Goal: Information Seeking & Learning: Learn about a topic

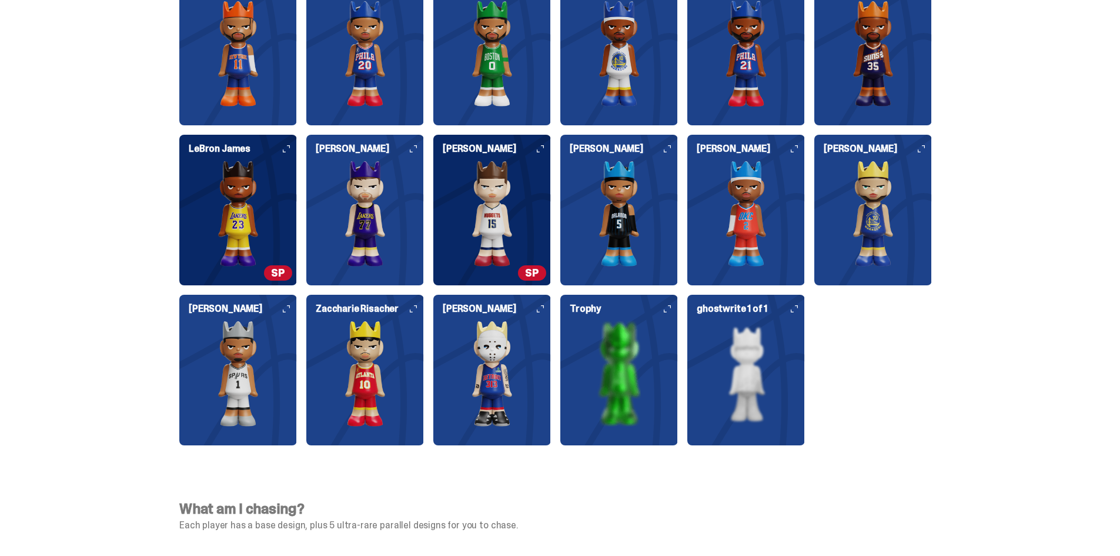
scroll to position [3175, 0]
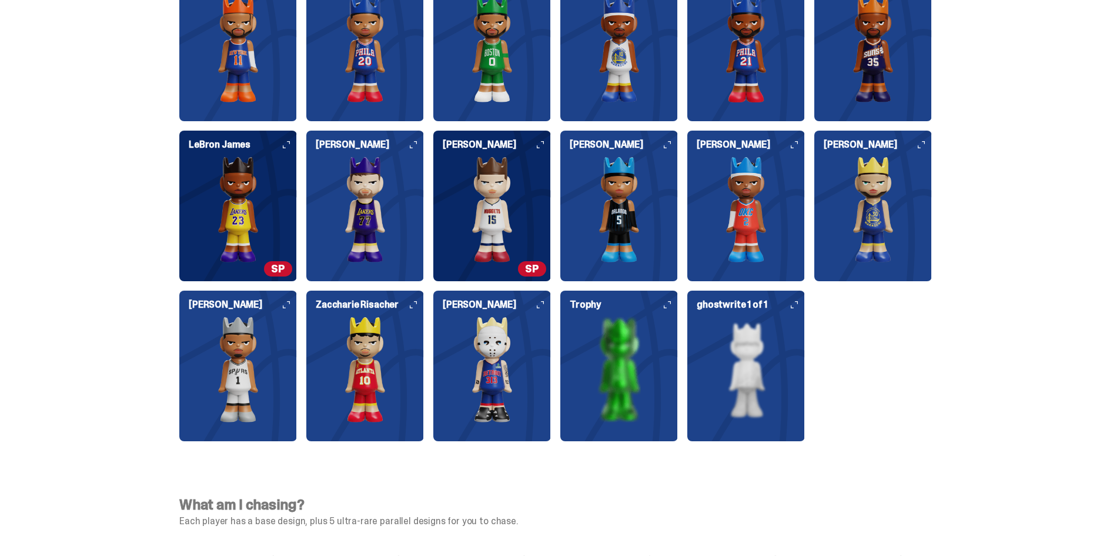
click at [671, 306] on icon at bounding box center [667, 304] width 7 height 7
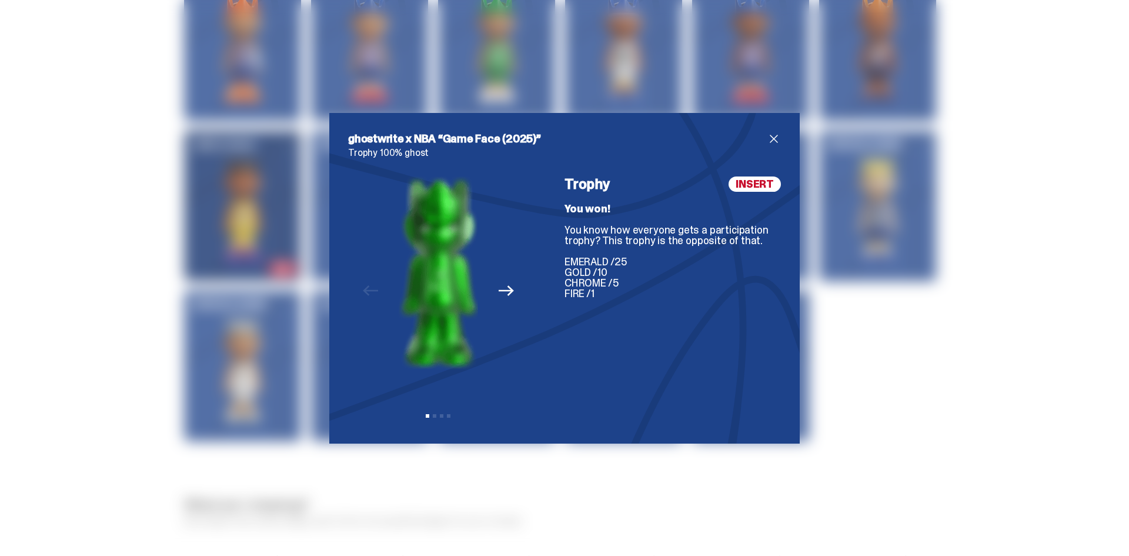
click at [503, 292] on icon "Next" at bounding box center [506, 290] width 15 height 15
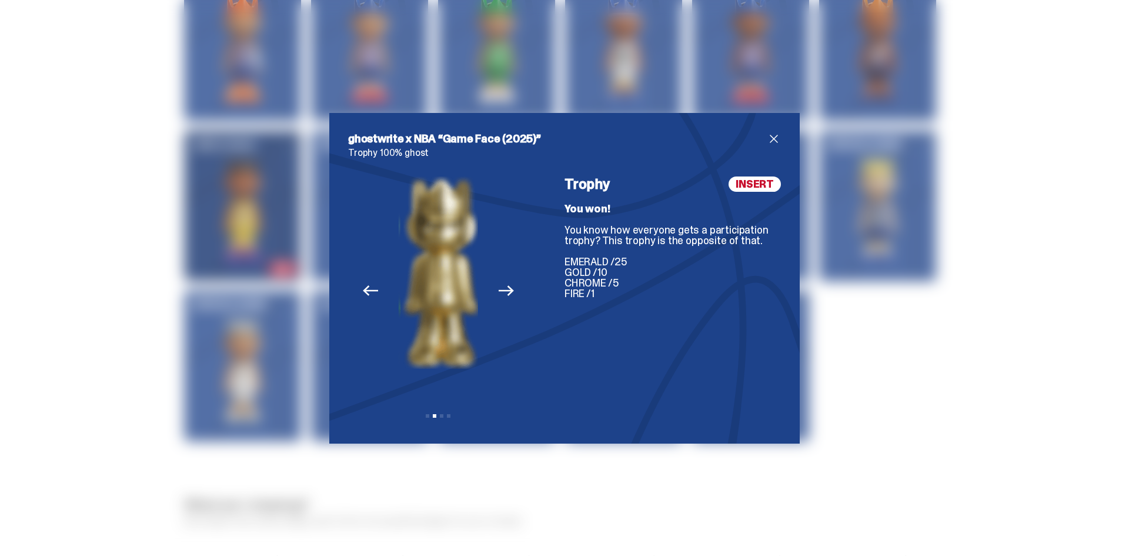
click at [503, 292] on icon "Next" at bounding box center [506, 290] width 15 height 15
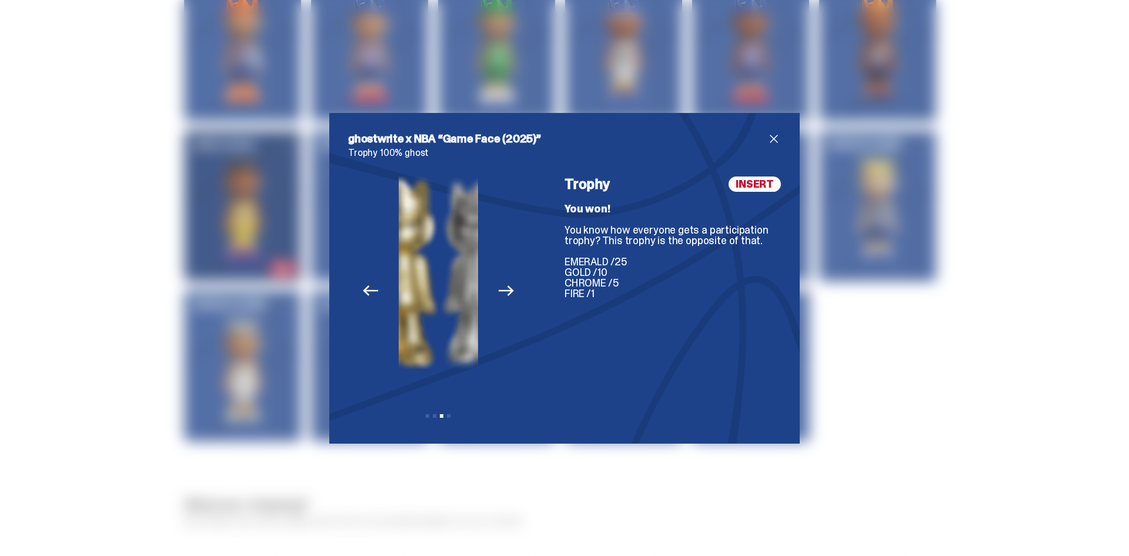
click at [503, 292] on icon "Next" at bounding box center [506, 290] width 15 height 15
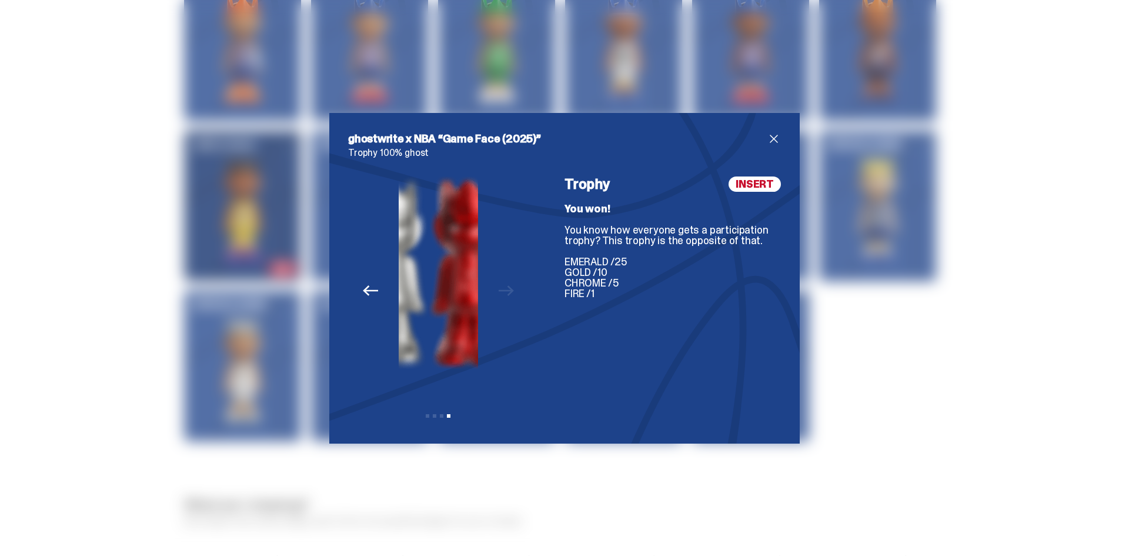
click at [503, 292] on div "Previous Next View slide 1 View slide 2 View slide 3 View slide 4" at bounding box center [438, 300] width 181 height 248
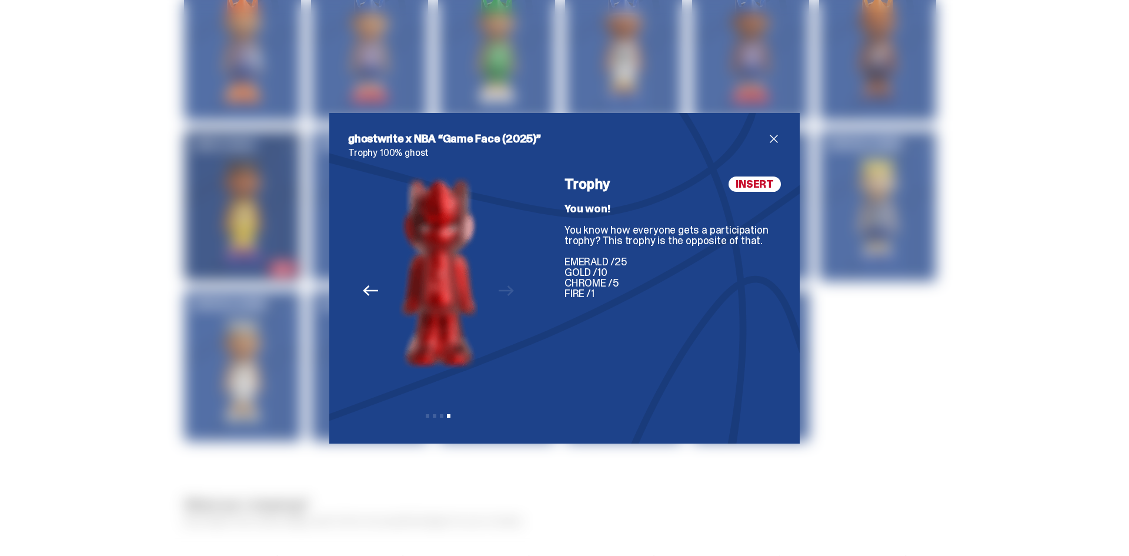
click at [760, 136] on h2 "ghostwrite x NBA “Game Face (2025)”" at bounding box center [557, 139] width 419 height 14
click at [777, 139] on div "ghostwrite x NBA “Game Face (2025)” Trophy 100% ghost Previous Next View slide …" at bounding box center [564, 278] width 470 height 330
click at [767, 138] on span "close" at bounding box center [774, 139] width 14 height 14
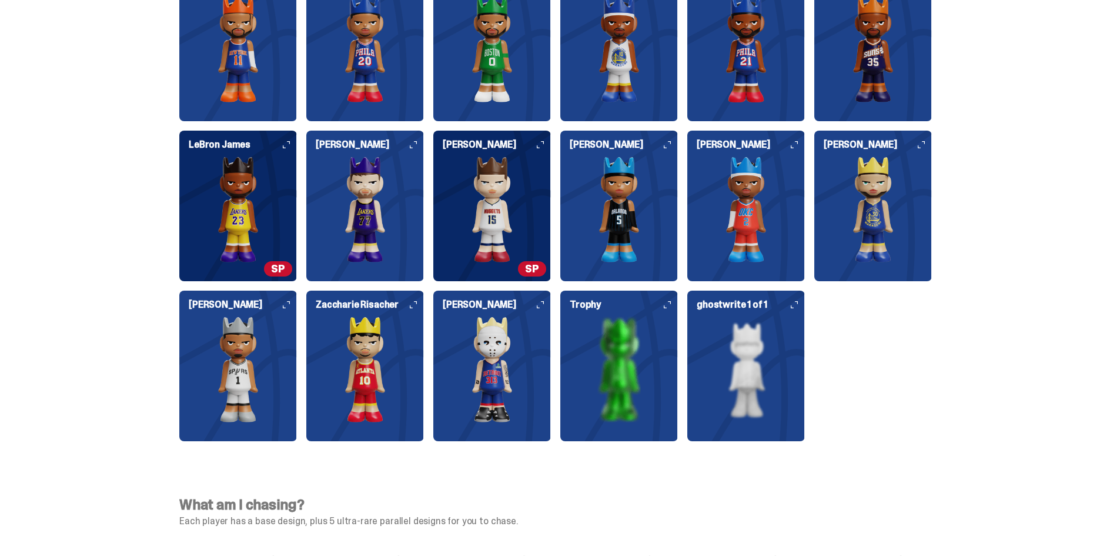
click at [928, 156] on img at bounding box center [873, 209] width 118 height 106
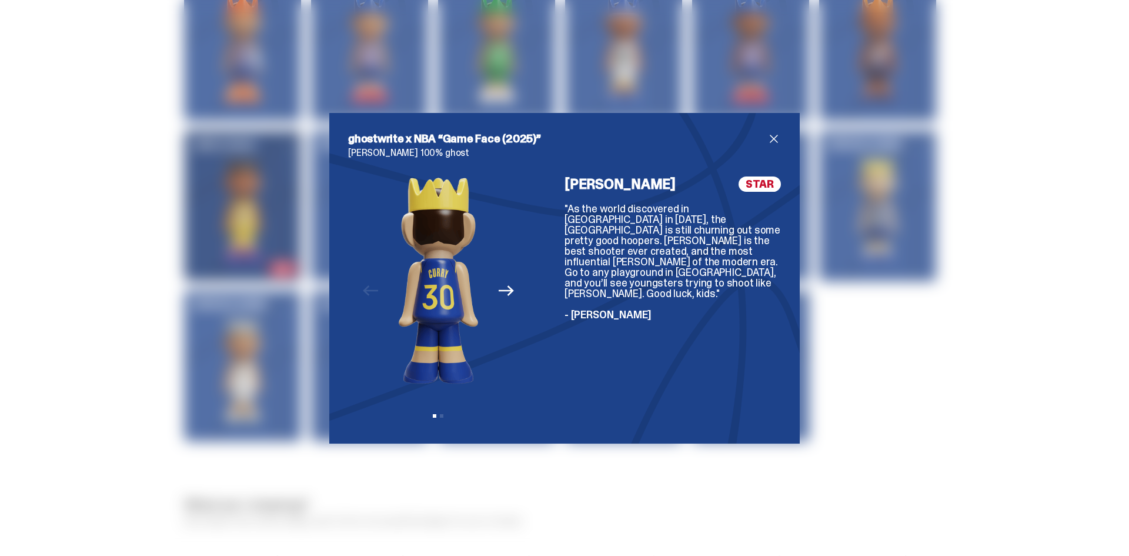
click at [500, 281] on button "Next" at bounding box center [506, 291] width 26 height 26
click at [488, 284] on div "Previous Next View slide 1 View slide 2" at bounding box center [438, 300] width 181 height 248
click at [379, 297] on div "Previous Next View slide 1 View slide 2" at bounding box center [438, 300] width 181 height 248
click at [358, 293] on button "Previous" at bounding box center [371, 291] width 26 height 26
click at [463, 280] on img at bounding box center [438, 280] width 79 height 208
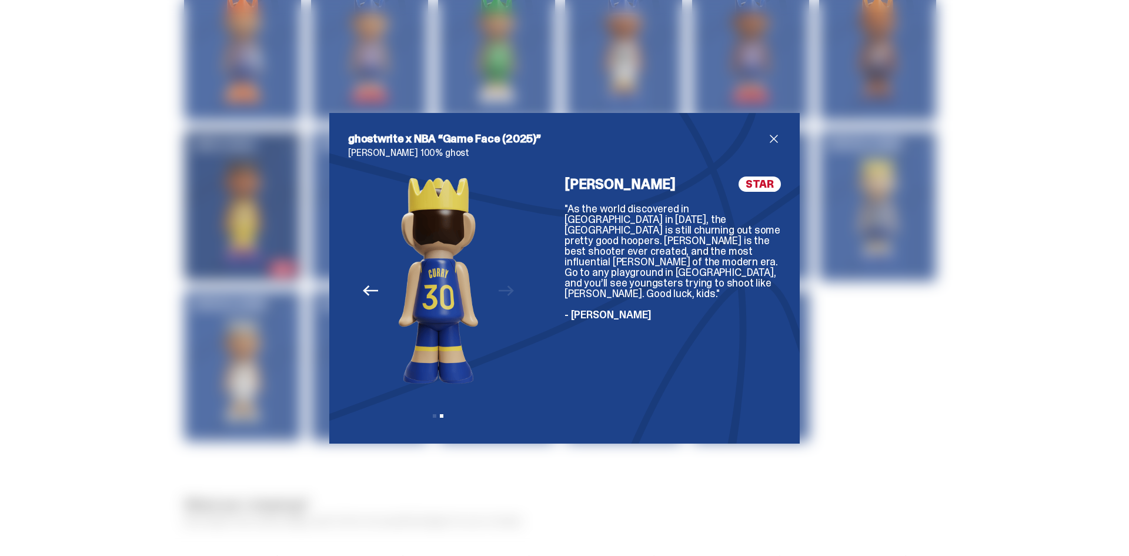
click at [409, 363] on img at bounding box center [438, 280] width 79 height 208
click at [377, 296] on div "Previous Next View slide 1 View slide 2" at bounding box center [438, 300] width 181 height 248
click at [358, 289] on button "Previous" at bounding box center [371, 291] width 26 height 26
click at [767, 134] on span "close" at bounding box center [774, 139] width 14 height 14
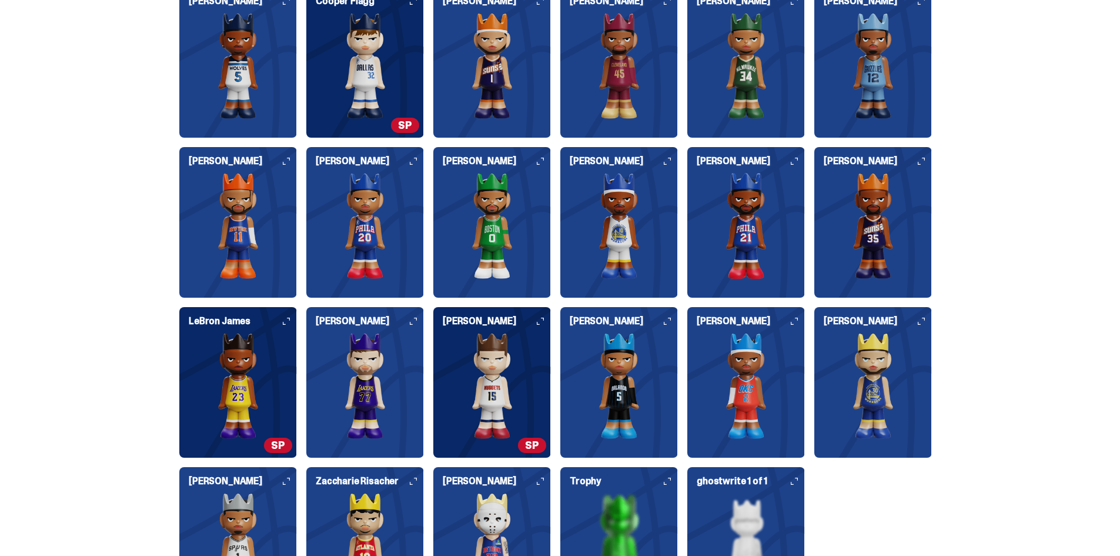
scroll to position [2646, 0]
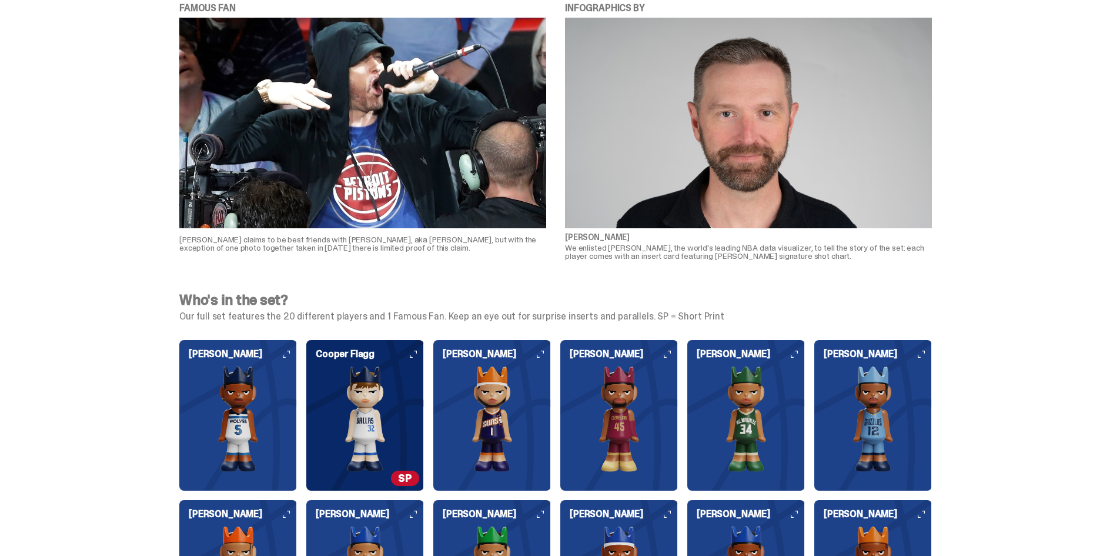
click at [406, 395] on img at bounding box center [365, 419] width 118 height 106
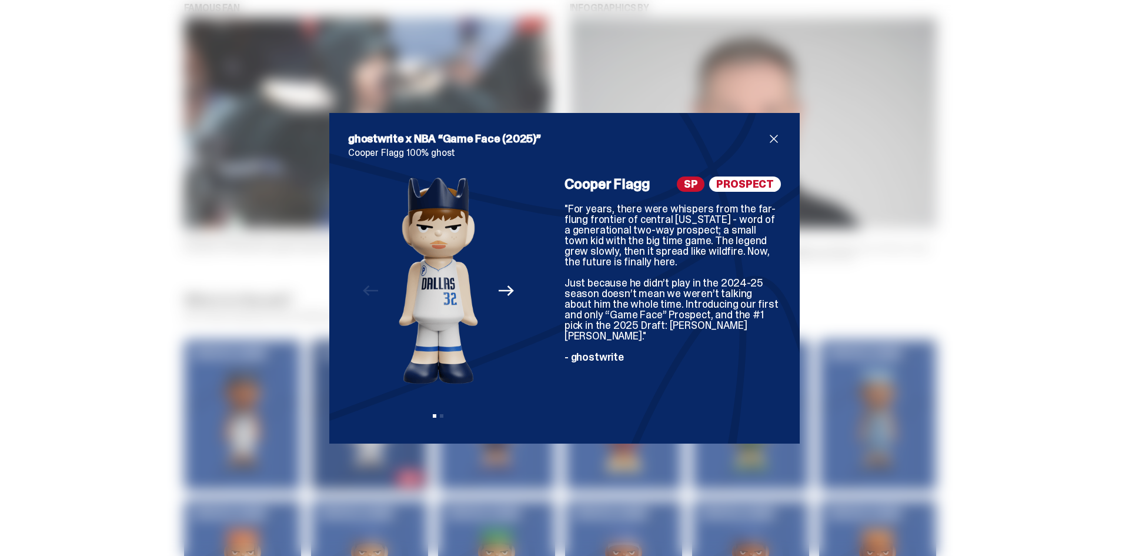
click at [769, 139] on span "close" at bounding box center [774, 139] width 14 height 14
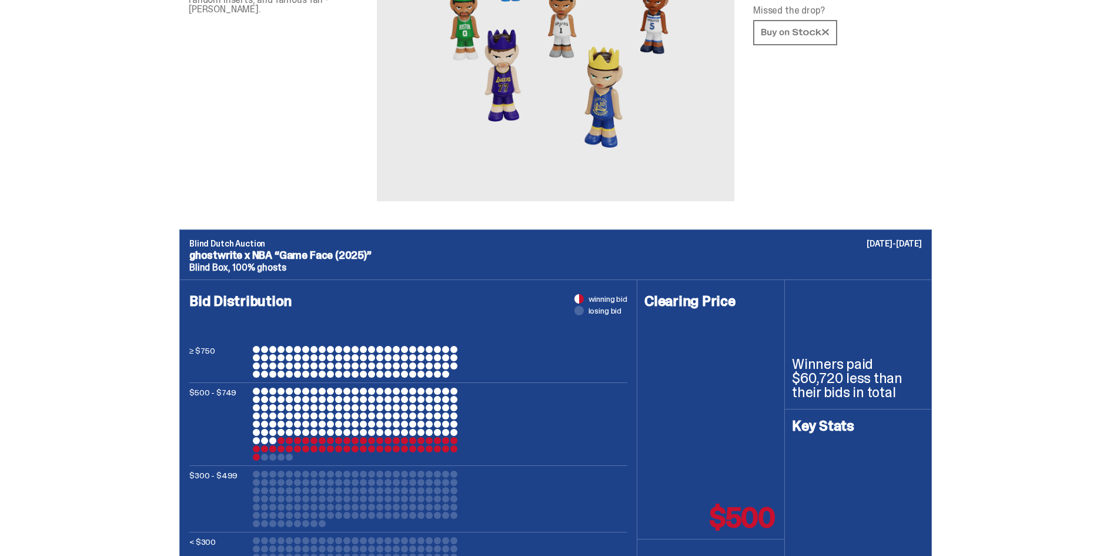
scroll to position [0, 0]
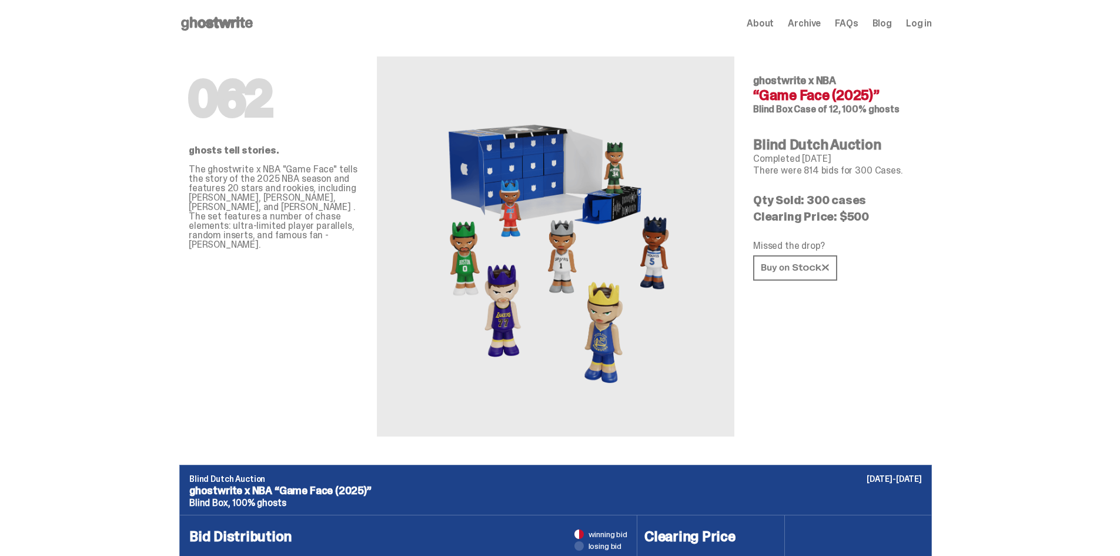
click at [223, 17] on icon at bounding box center [216, 23] width 75 height 19
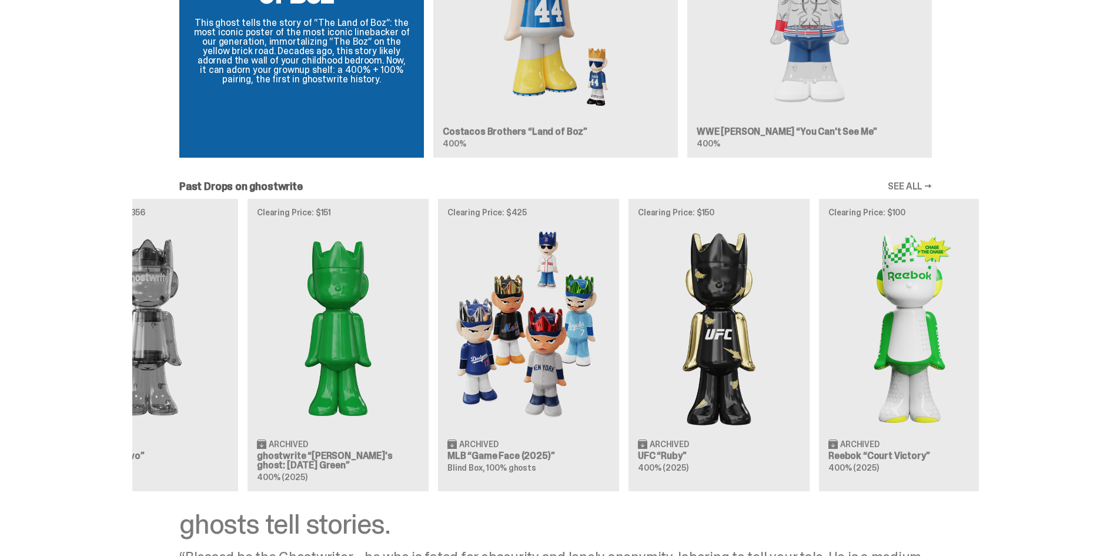
scroll to position [0, 369]
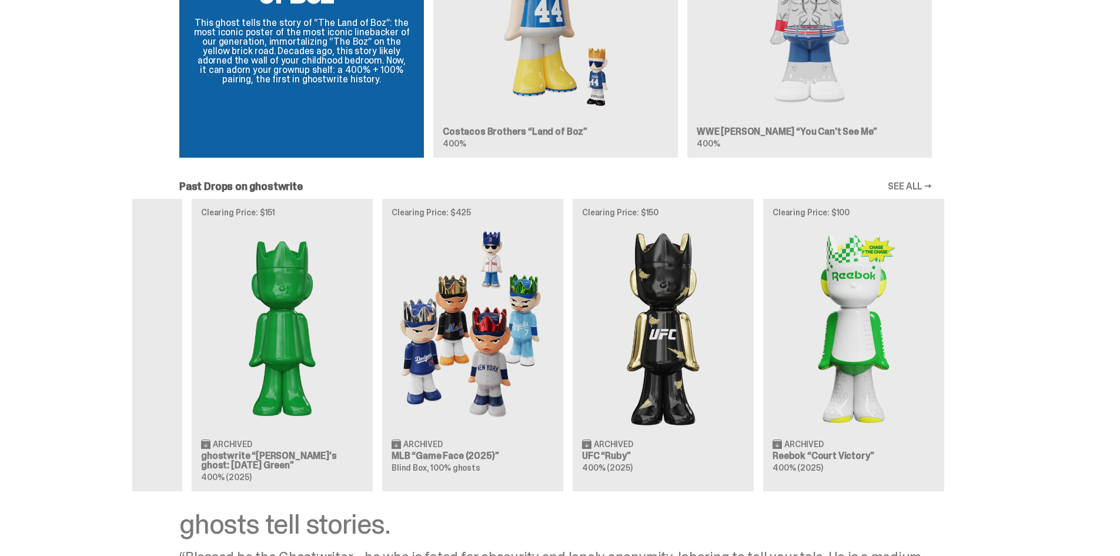
click at [569, 261] on div "Clearing Price: $500 Archived NBA “Game Face (2025)” Blind Box, 100% ghosts Cle…" at bounding box center [555, 345] width 847 height 292
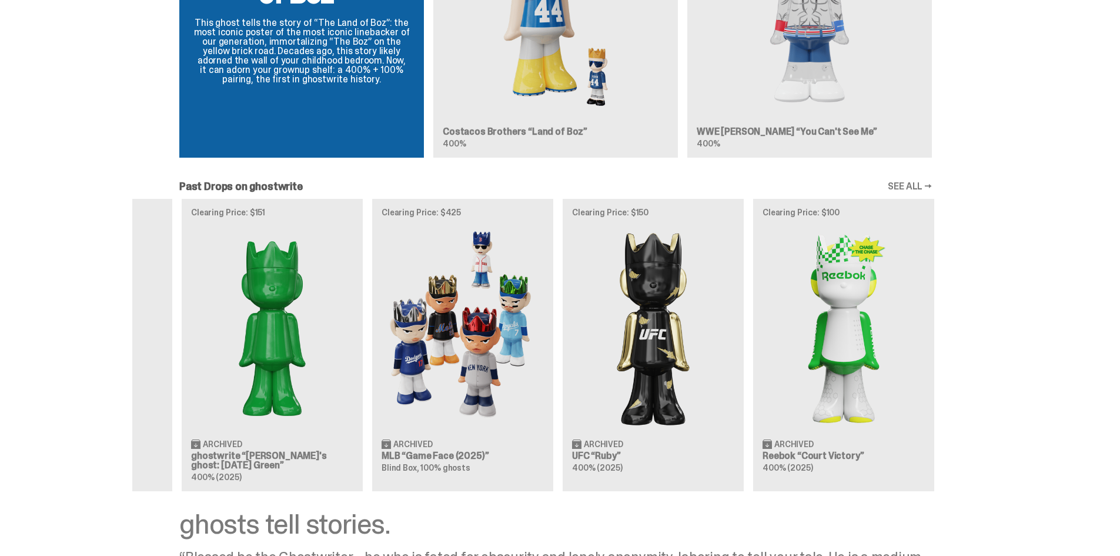
scroll to position [0, 381]
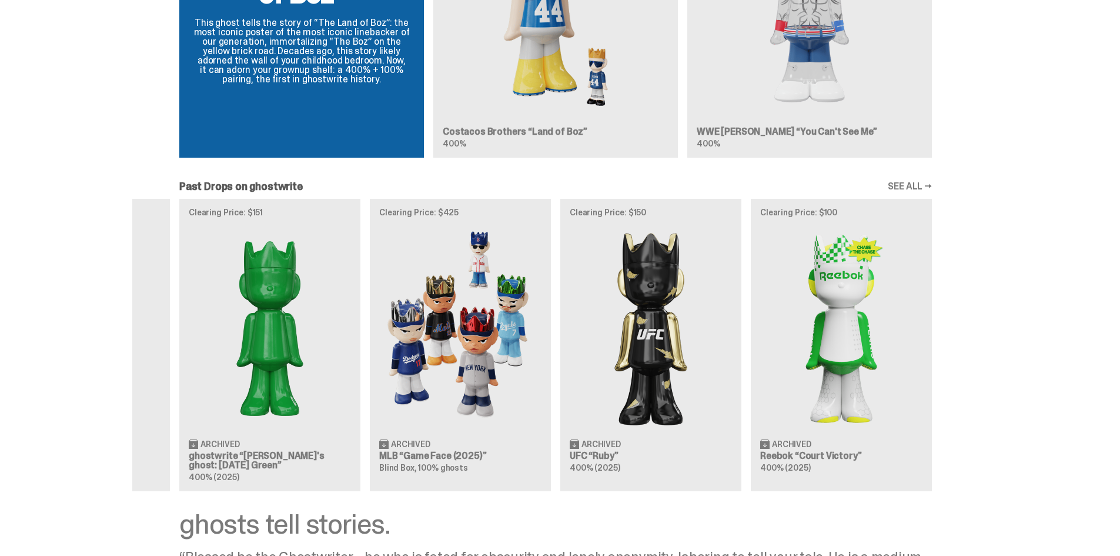
click at [644, 303] on div "Clearing Price: $500 Archived NBA “Game Face (2025)” Blind Box, 100% ghosts Cle…" at bounding box center [555, 345] width 847 height 292
click at [654, 309] on div "Clearing Price: $500 Archived NBA “Game Face (2025)” Blind Box, 100% ghosts Cle…" at bounding box center [555, 345] width 847 height 292
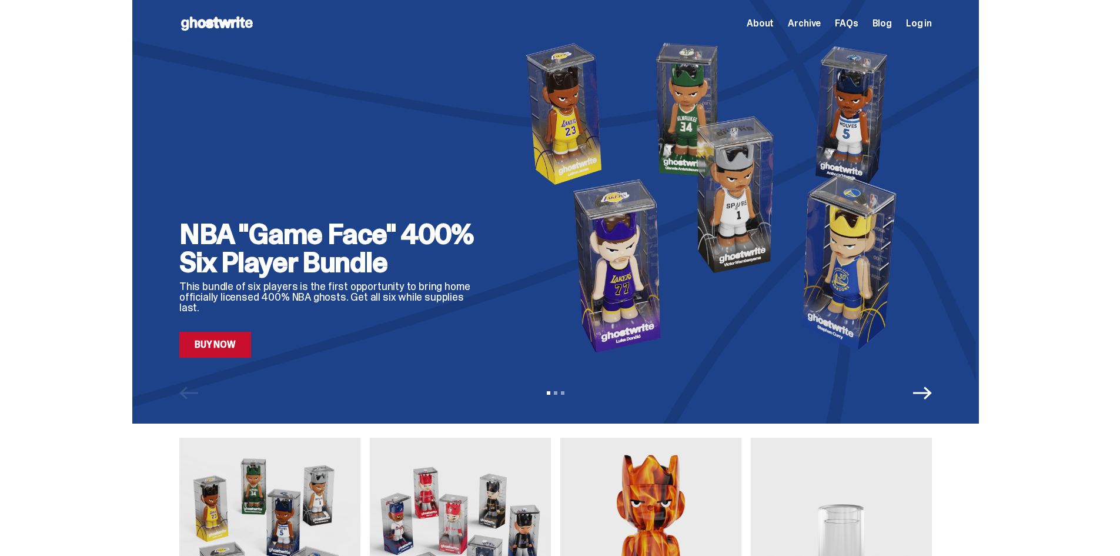
click at [307, 267] on h2 "NBA "Game Face" 400% Six Player Bundle" at bounding box center [332, 248] width 306 height 56
click at [545, 178] on img at bounding box center [718, 196] width 428 height 321
click at [232, 343] on link "Buy Now" at bounding box center [215, 345] width 72 height 26
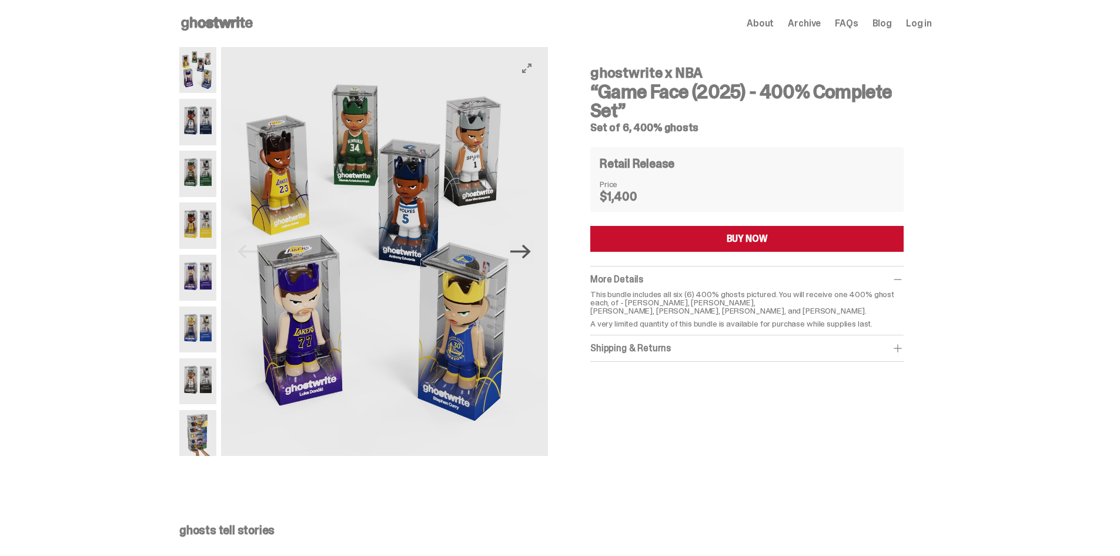
click at [529, 253] on icon "Next" at bounding box center [520, 251] width 21 height 21
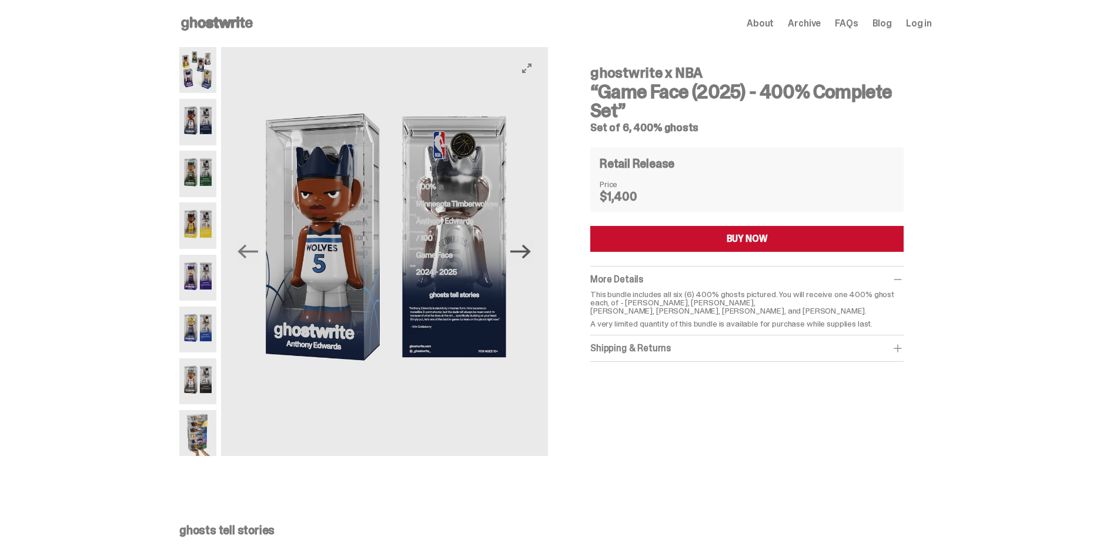
click at [529, 253] on icon "Next" at bounding box center [520, 251] width 21 height 21
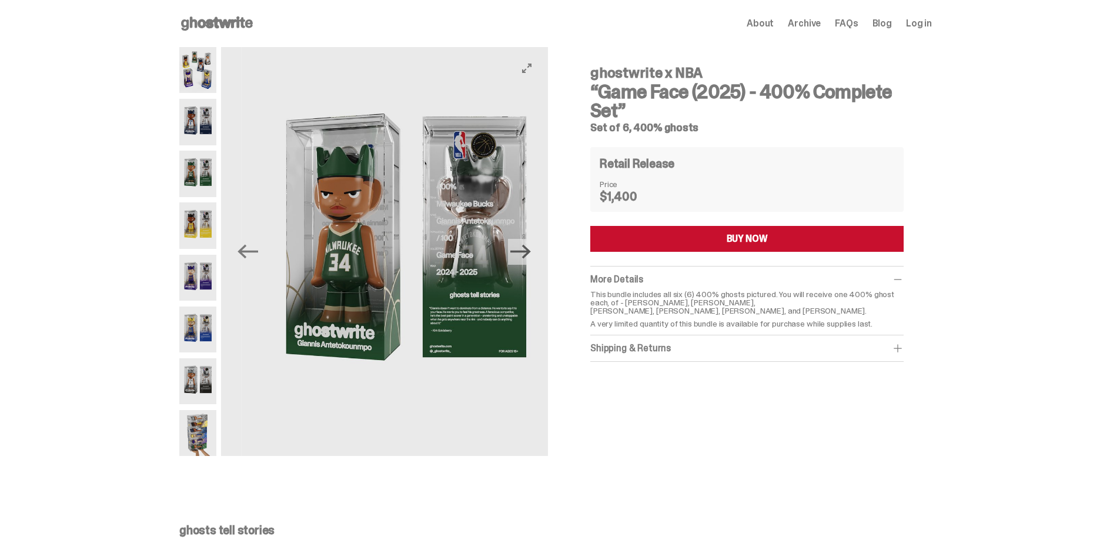
click at [529, 253] on icon "Next" at bounding box center [520, 251] width 21 height 21
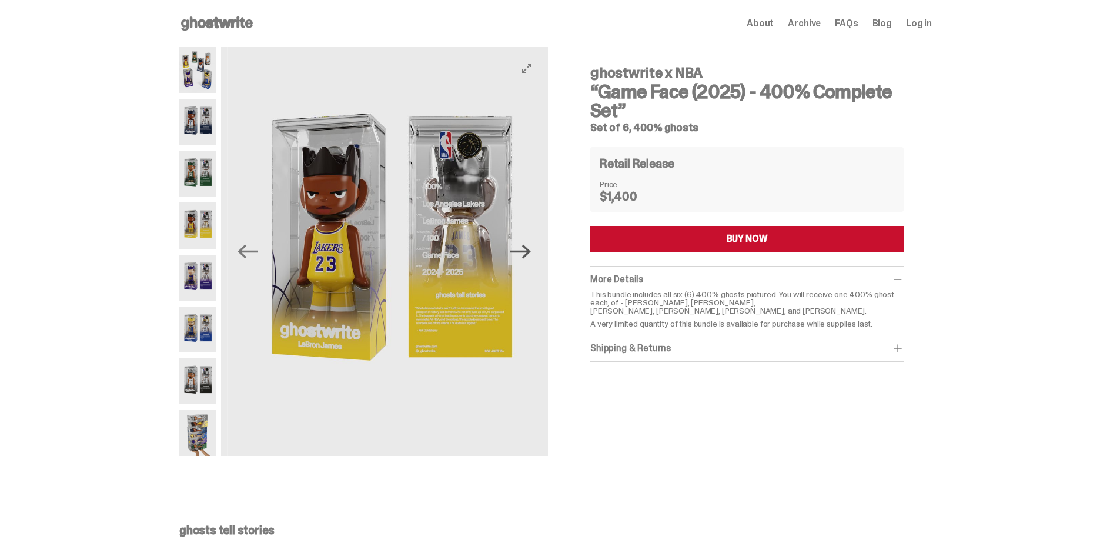
click at [529, 252] on icon "Next" at bounding box center [520, 252] width 21 height 14
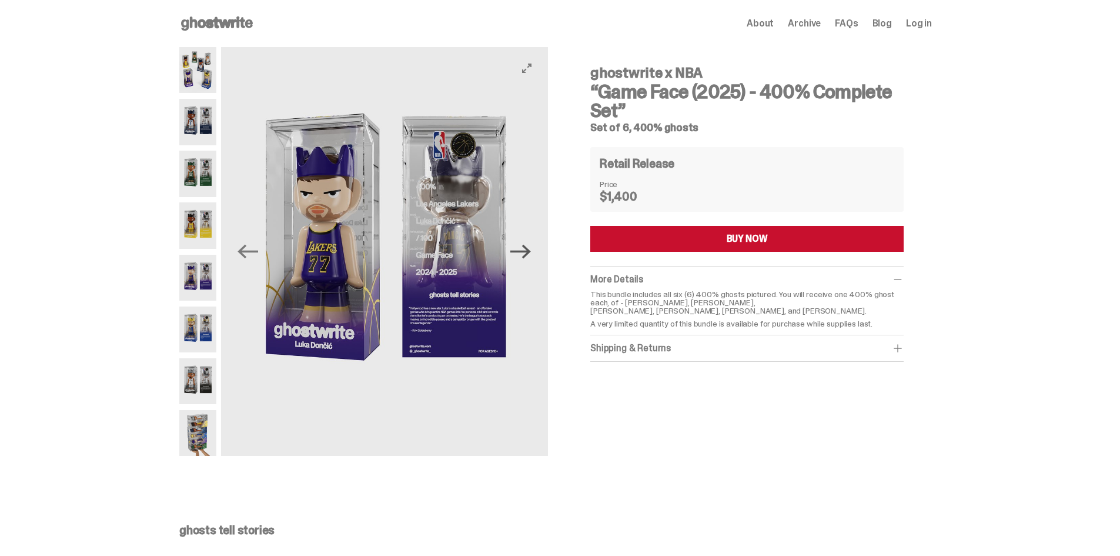
click at [529, 249] on icon "Next" at bounding box center [520, 251] width 21 height 21
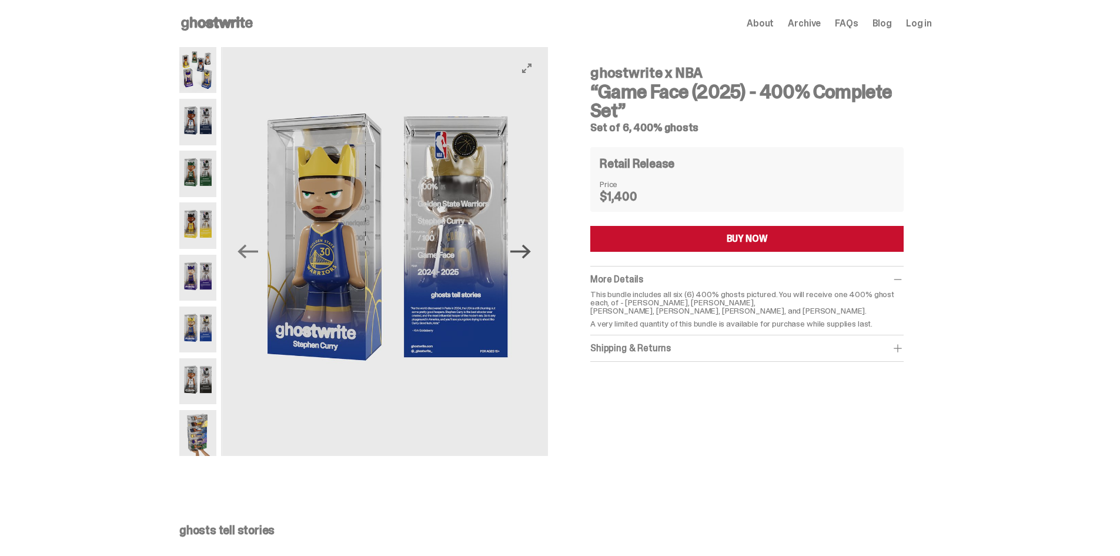
click at [529, 249] on icon "Next" at bounding box center [520, 251] width 21 height 21
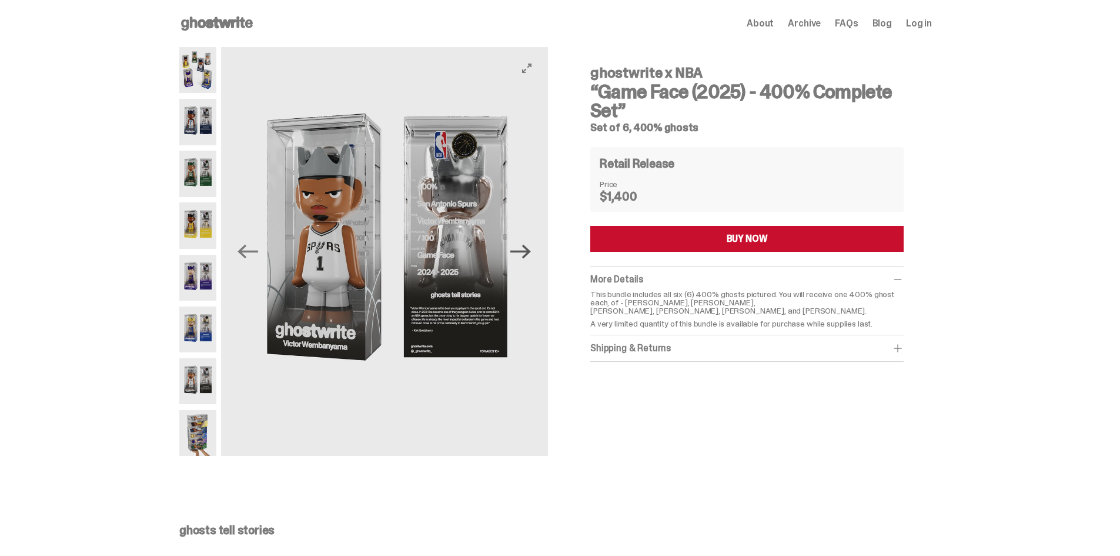
click at [529, 249] on icon "Next" at bounding box center [520, 251] width 21 height 21
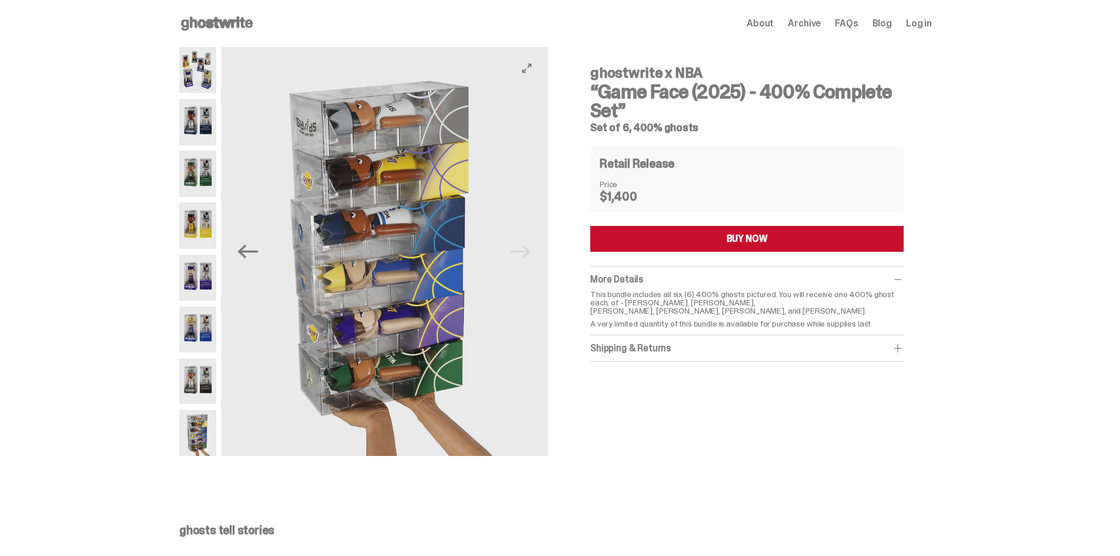
click at [529, 249] on img at bounding box center [384, 251] width 327 height 409
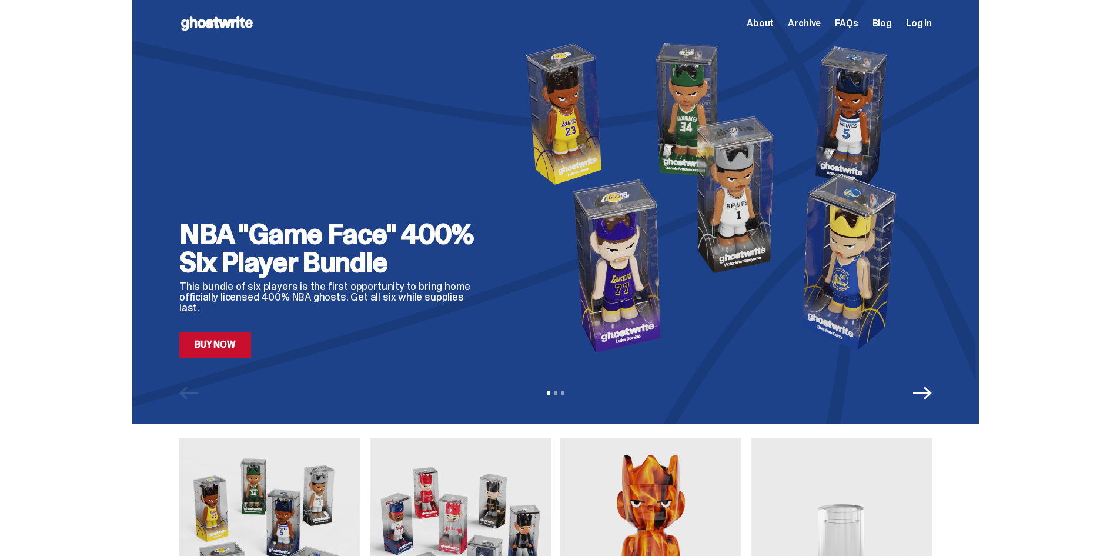
click at [228, 25] on use at bounding box center [217, 23] width 72 height 14
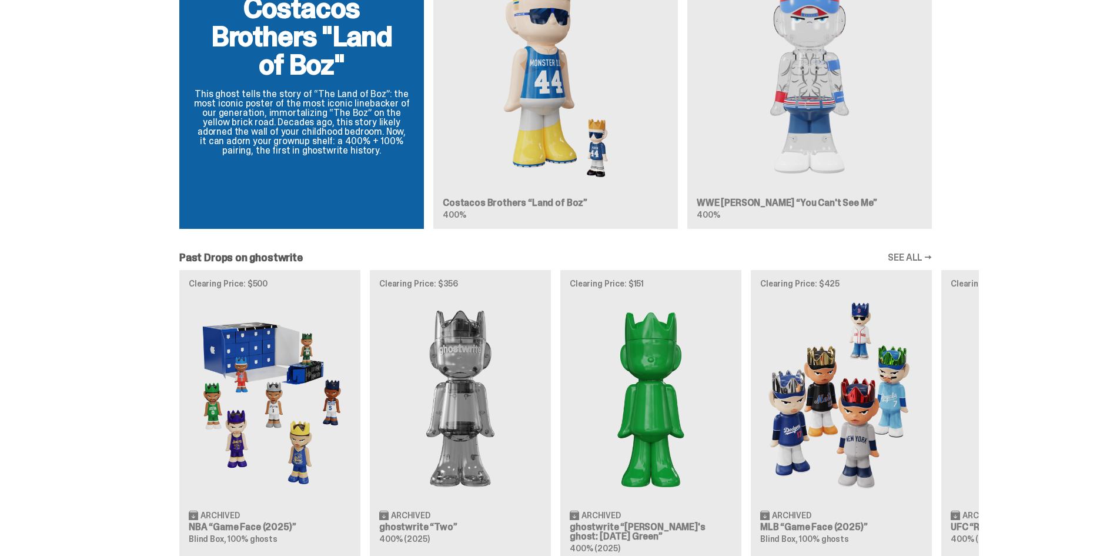
scroll to position [823, 0]
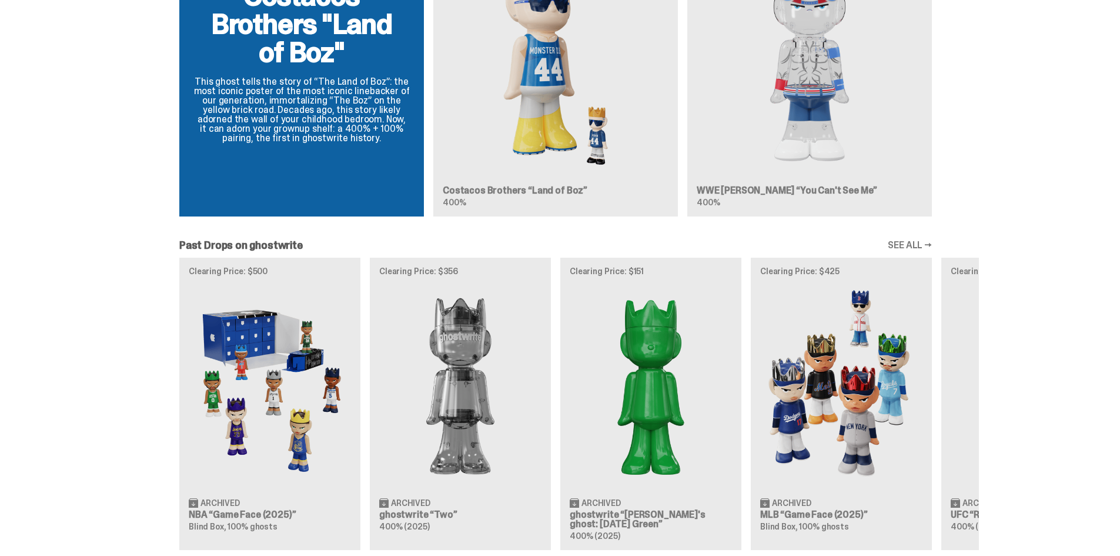
click at [917, 240] on link "SEE ALL →" at bounding box center [910, 244] width 44 height 9
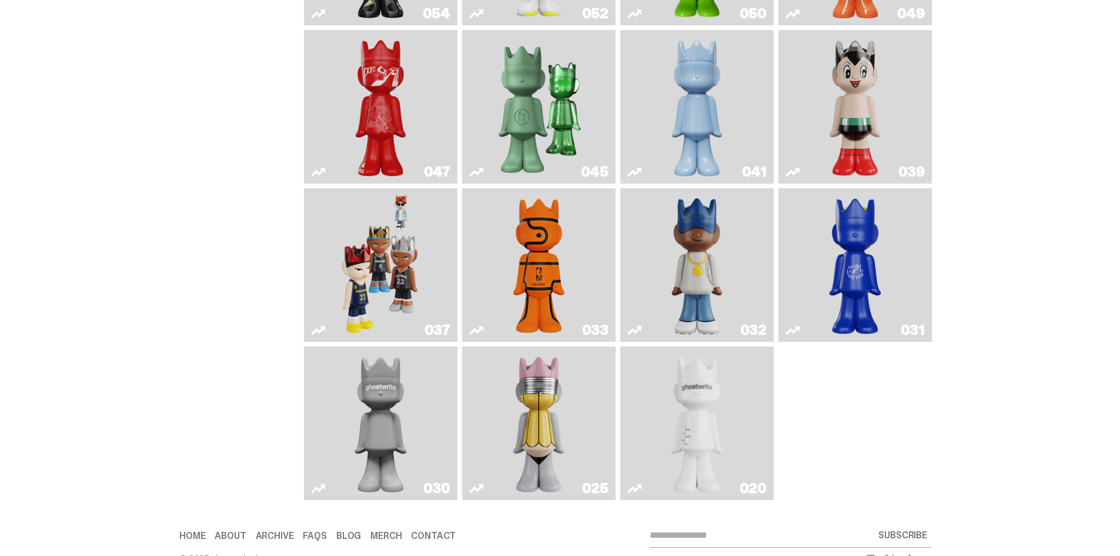
scroll to position [412, 0]
click at [706, 273] on img "Swingman" at bounding box center [697, 264] width 81 height 144
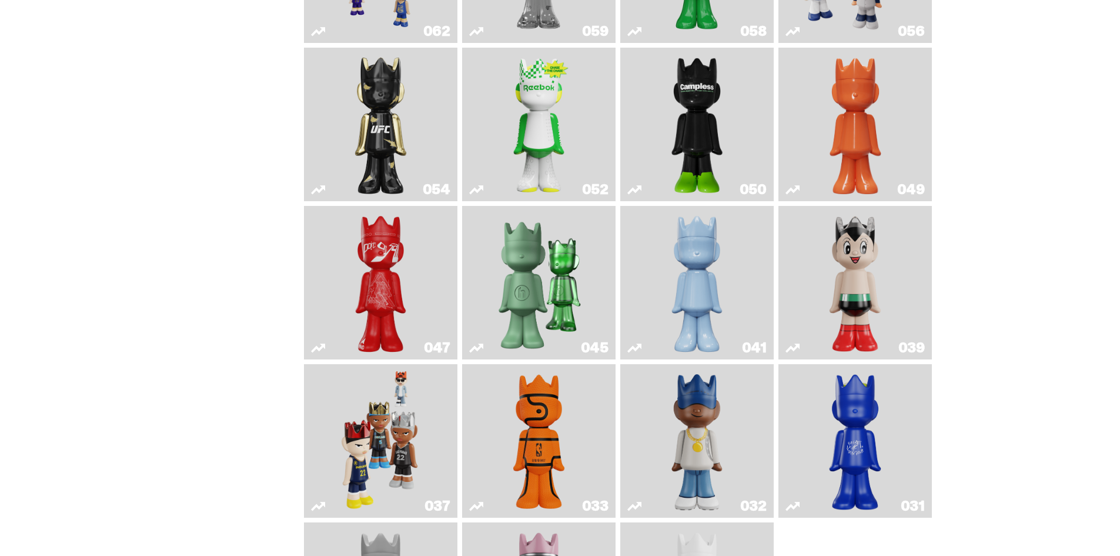
scroll to position [176, 0]
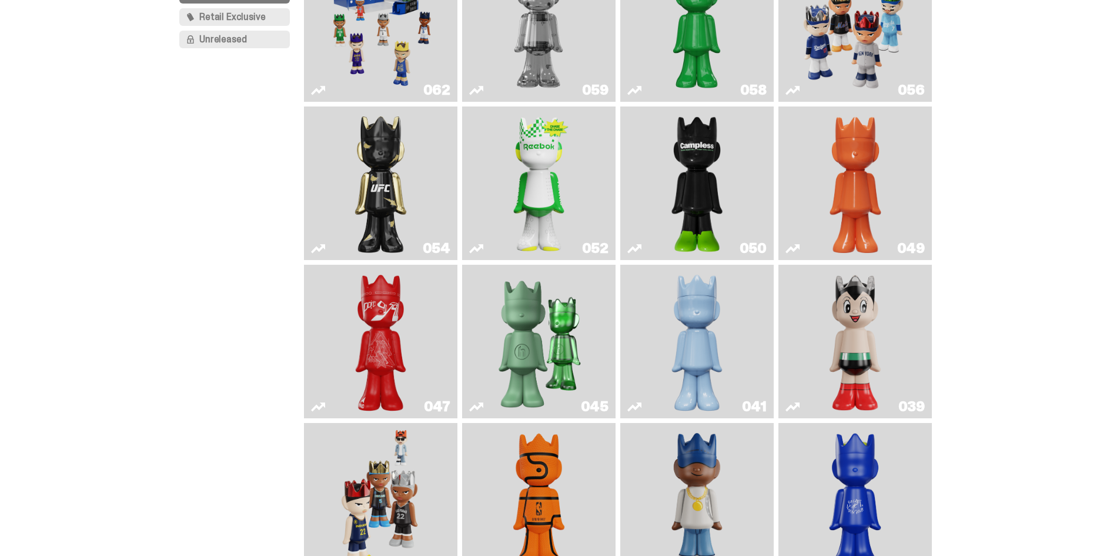
click at [415, 329] on link "047" at bounding box center [380, 341] width 139 height 144
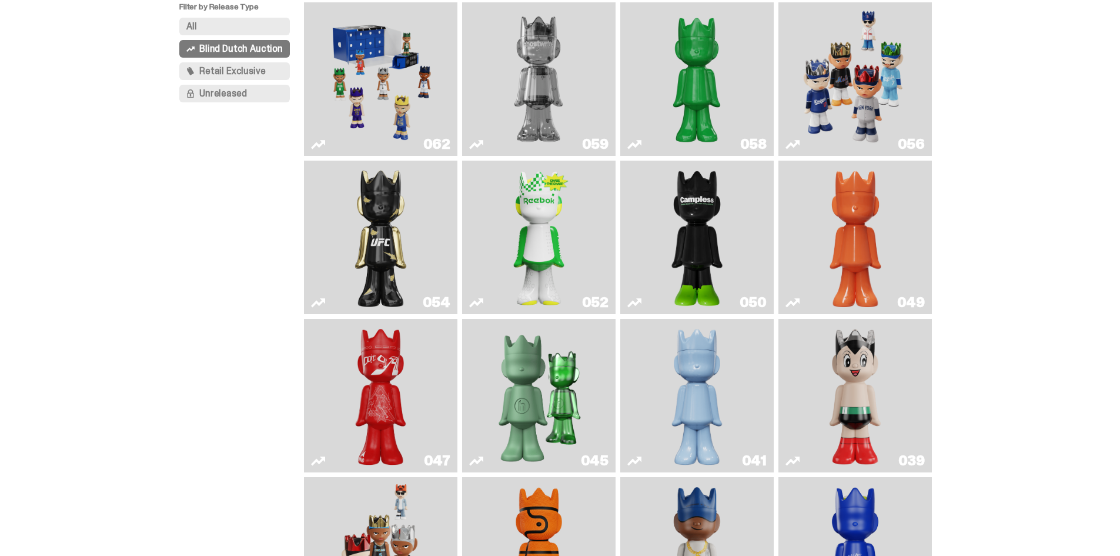
scroll to position [59, 0]
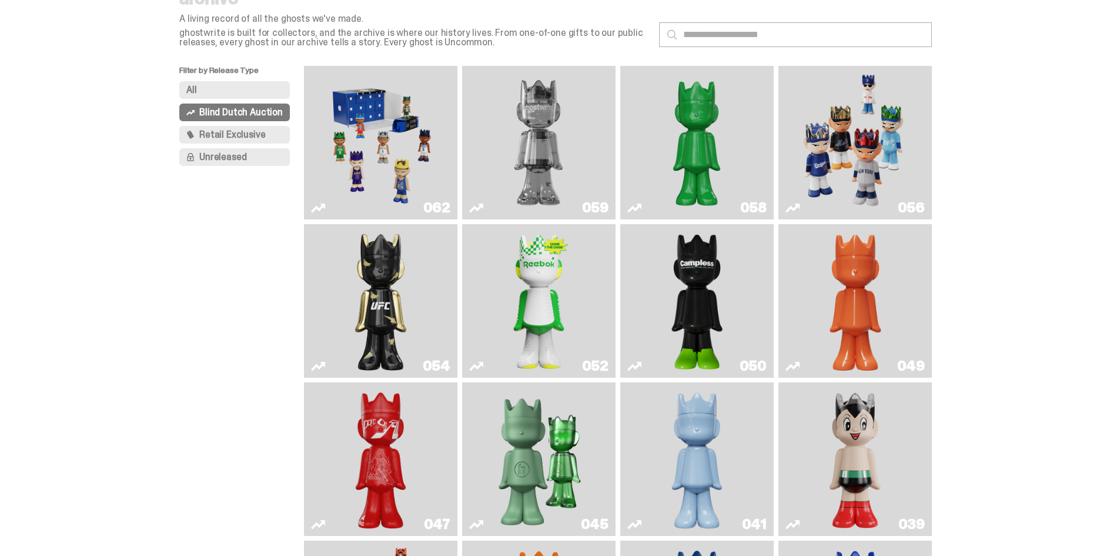
click at [572, 159] on img "Two" at bounding box center [538, 143] width 115 height 144
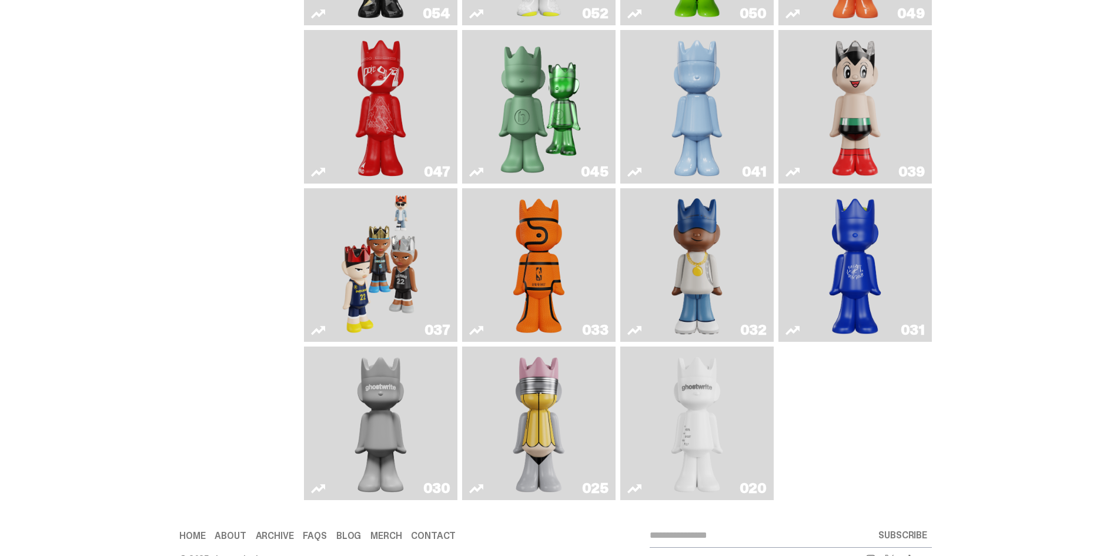
scroll to position [412, 0]
click at [574, 386] on img "No. 2 Pencil" at bounding box center [539, 422] width 81 height 144
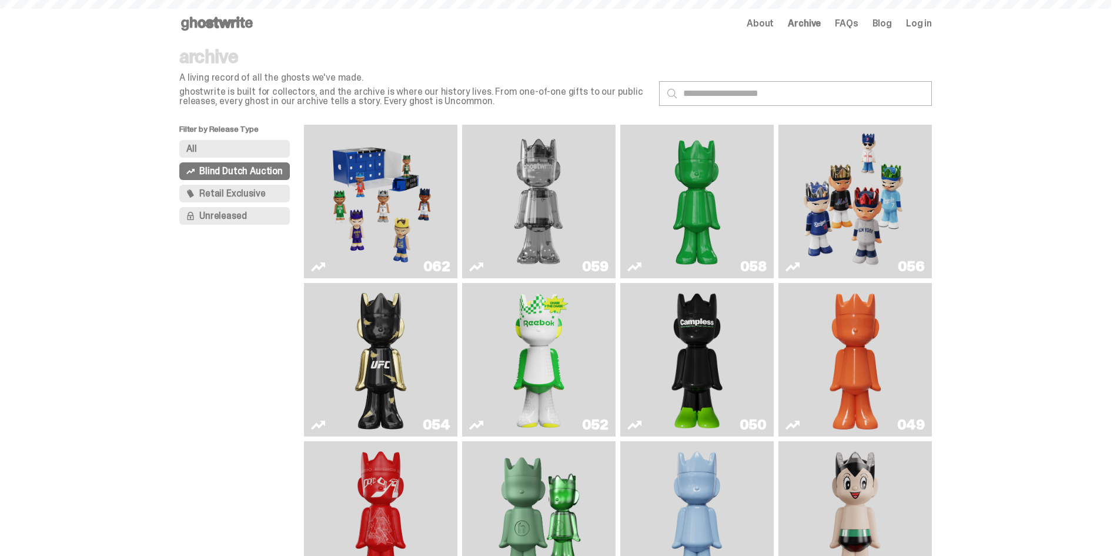
scroll to position [412, 0]
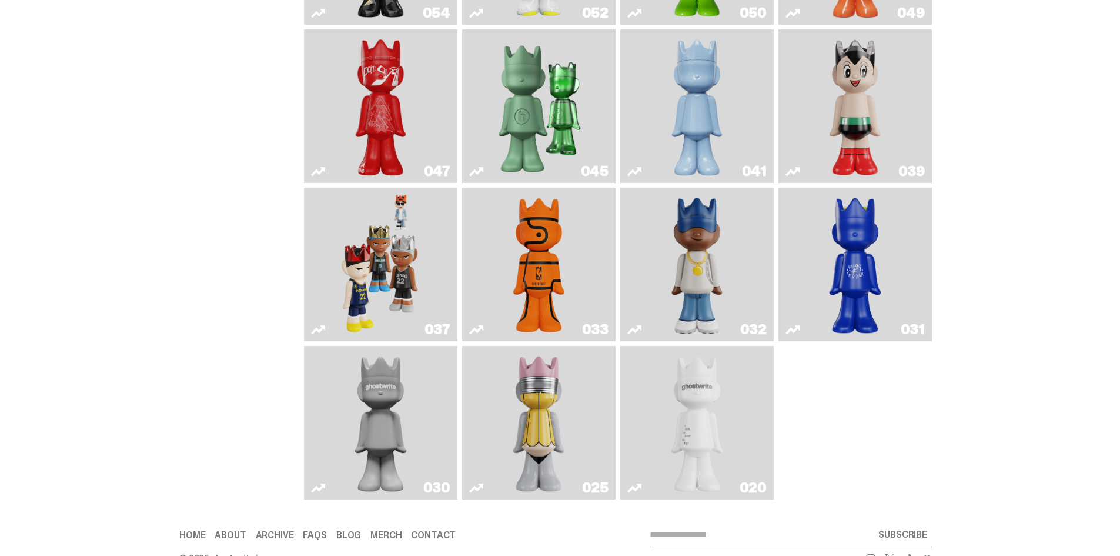
click at [715, 433] on img "ghost" at bounding box center [697, 422] width 81 height 144
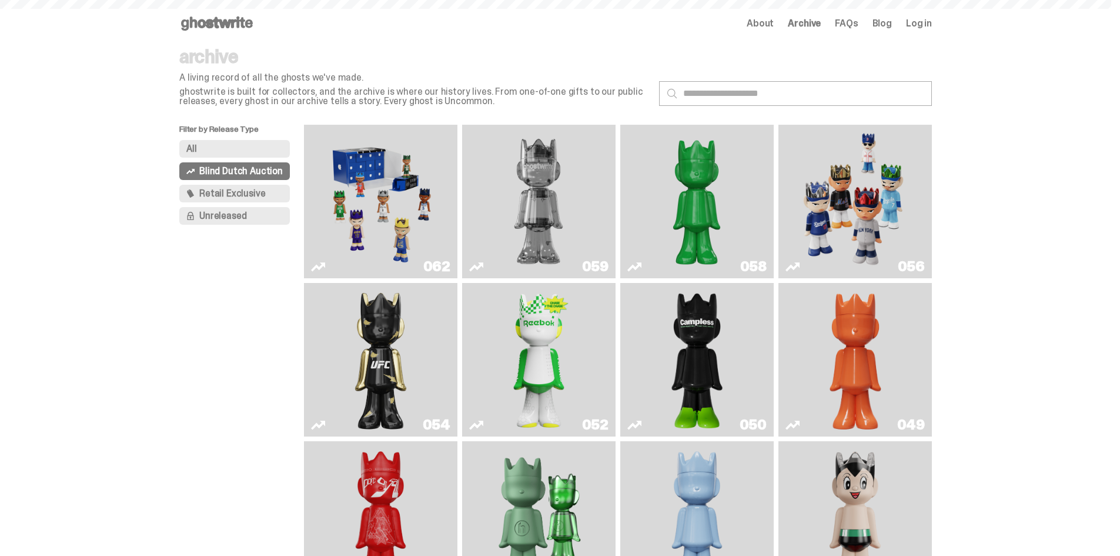
scroll to position [412, 0]
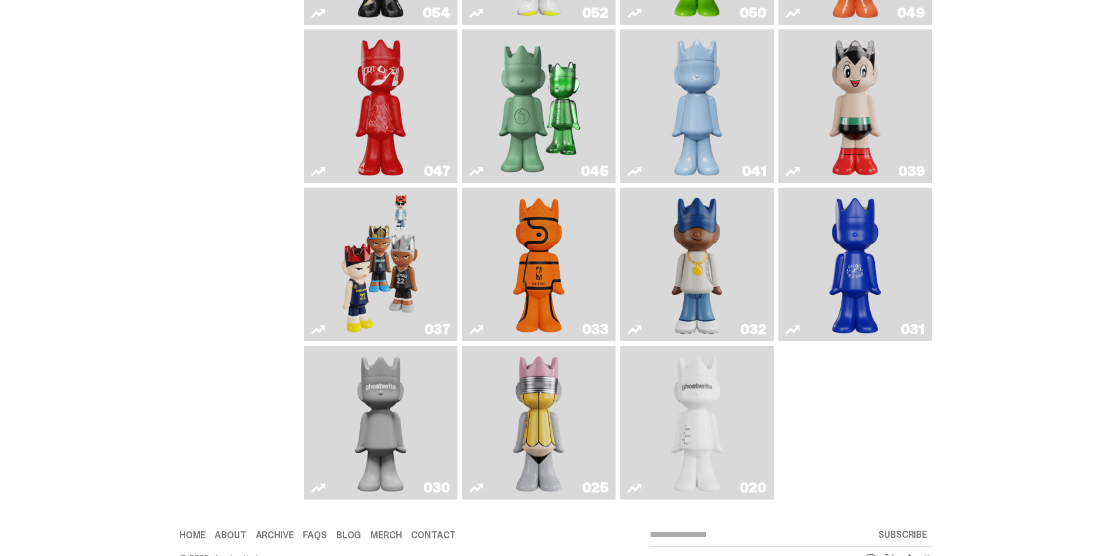
click at [729, 253] on img "Swingman" at bounding box center [697, 264] width 81 height 144
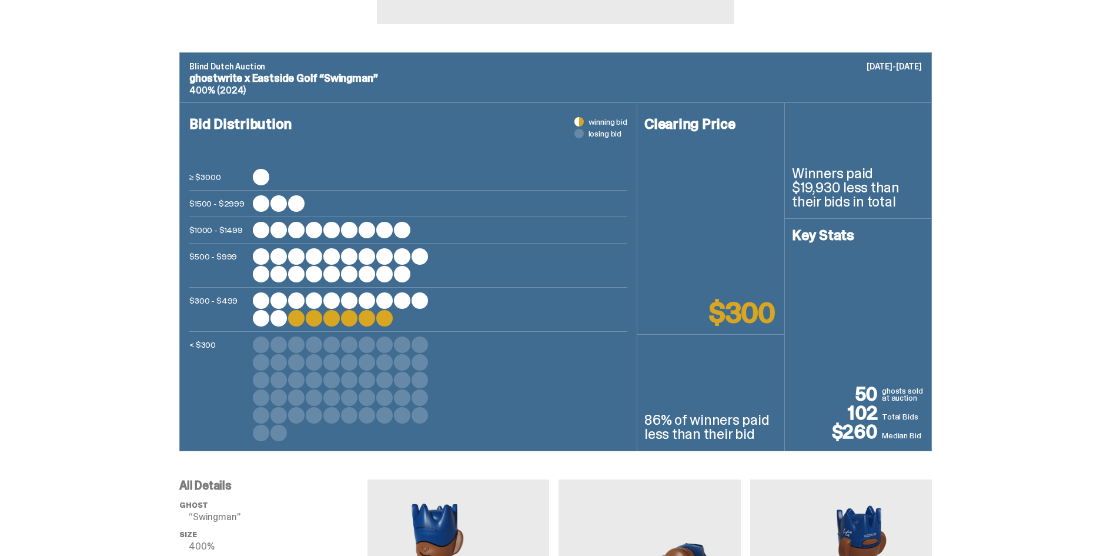
scroll to position [412, 0]
drag, startPoint x: 652, startPoint y: 417, endPoint x: 761, endPoint y: 445, distance: 112.7
click at [761, 445] on div "86% of winners paid less than their bid" at bounding box center [710, 393] width 147 height 116
click at [620, 370] on div "< $300" at bounding box center [408, 389] width 438 height 105
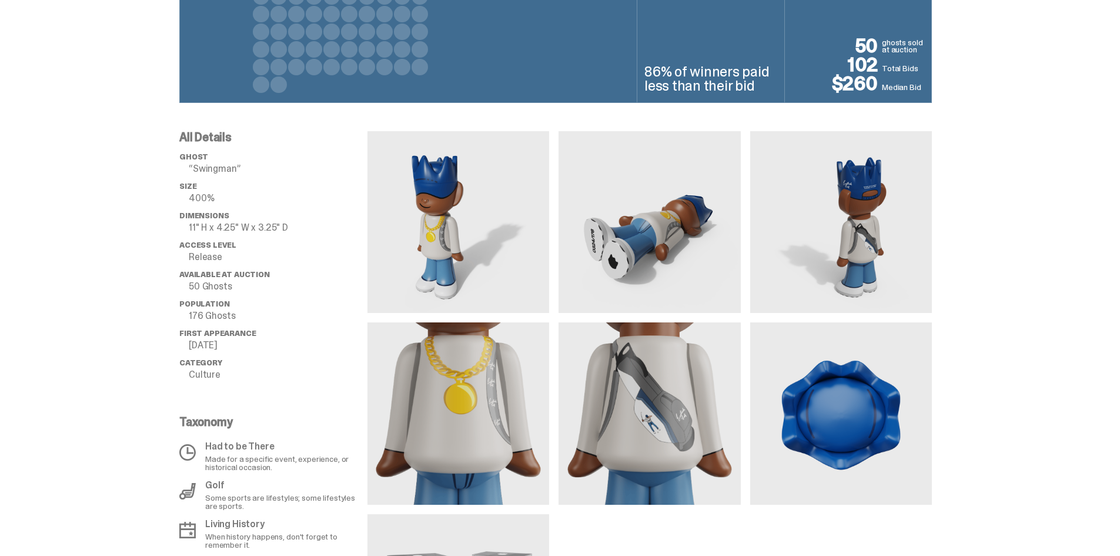
scroll to position [764, 0]
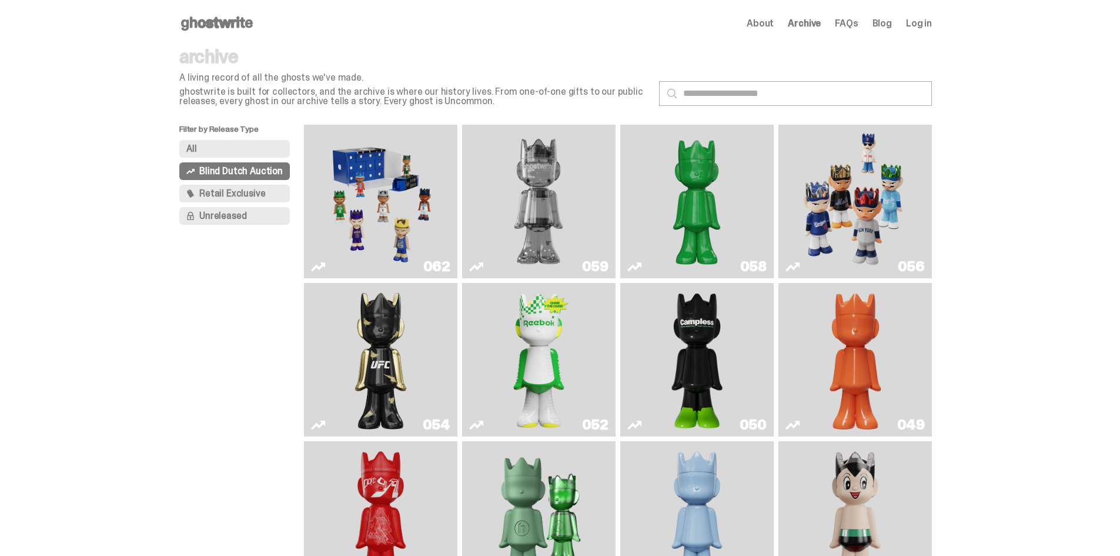
click at [873, 226] on img "Game Face (2025)" at bounding box center [854, 201] width 115 height 144
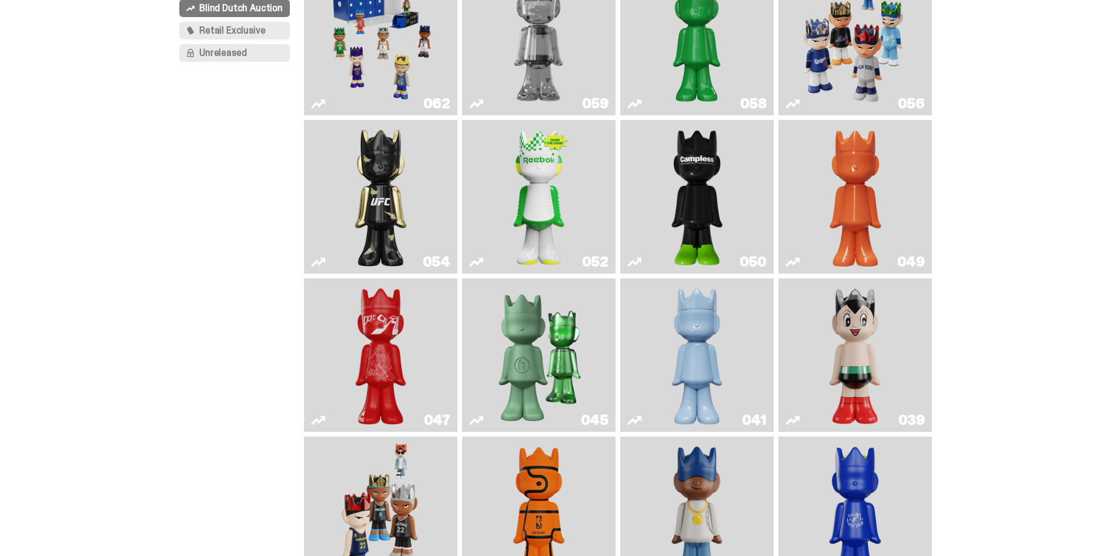
scroll to position [176, 0]
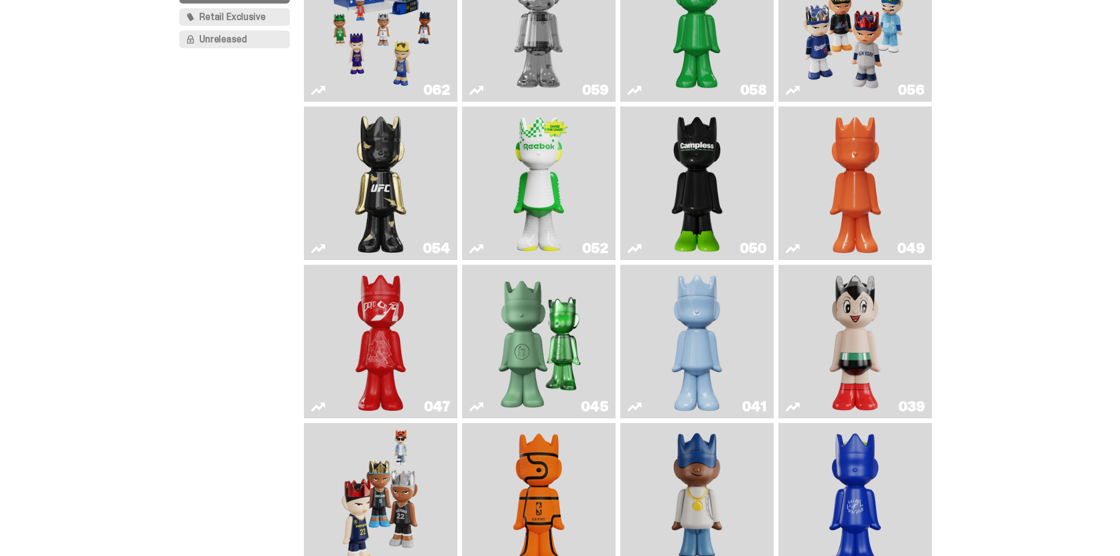
click at [380, 168] on img "Ruby" at bounding box center [381, 183] width 62 height 144
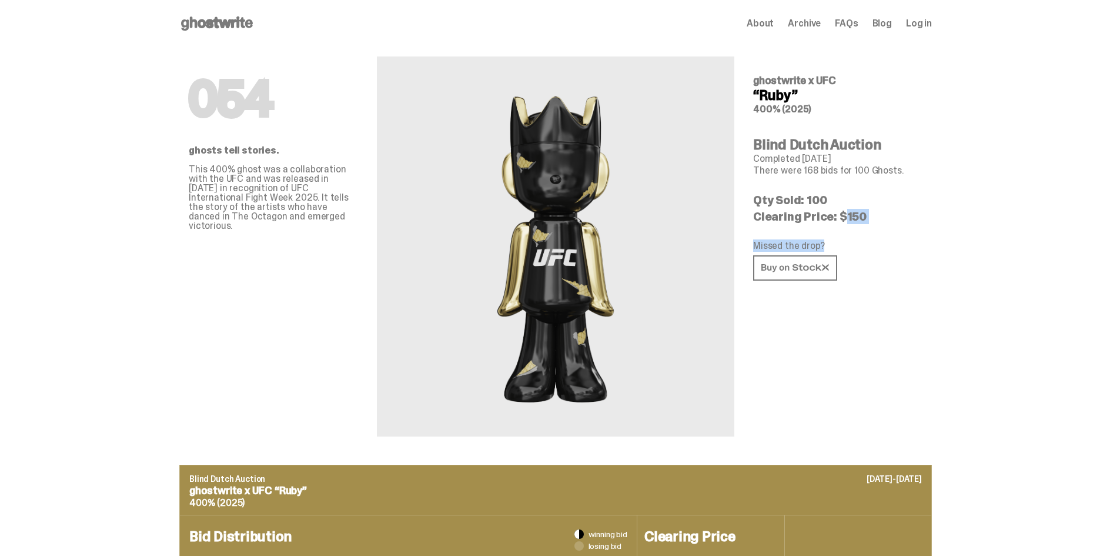
drag, startPoint x: 837, startPoint y: 219, endPoint x: 887, endPoint y: 223, distance: 50.1
click at [887, 223] on div "054 ghostwrite x UFC “Ruby” 400% (2025) Blind Dutch Auction Completed [DATE] Th…" at bounding box center [837, 241] width 169 height 389
drag, startPoint x: 866, startPoint y: 236, endPoint x: 858, endPoint y: 245, distance: 11.2
click at [865, 236] on div "054 ghostwrite x UFC “Ruby” 400% (2025) Blind Dutch Auction Completed [DATE] Th…" at bounding box center [837, 241] width 169 height 389
click at [774, 201] on p "Qty Sold: 100" at bounding box center [837, 200] width 169 height 12
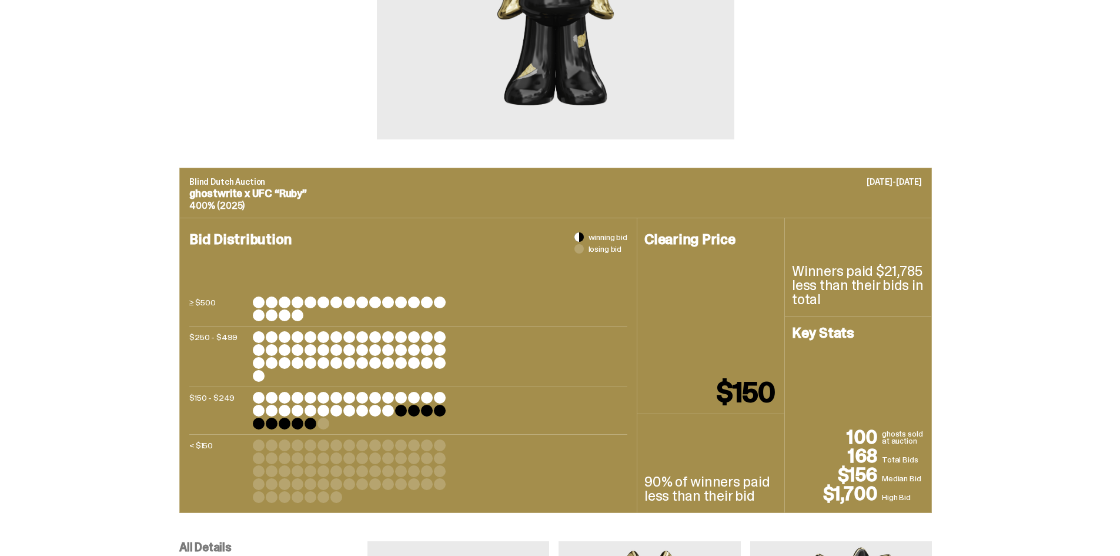
scroll to position [353, 0]
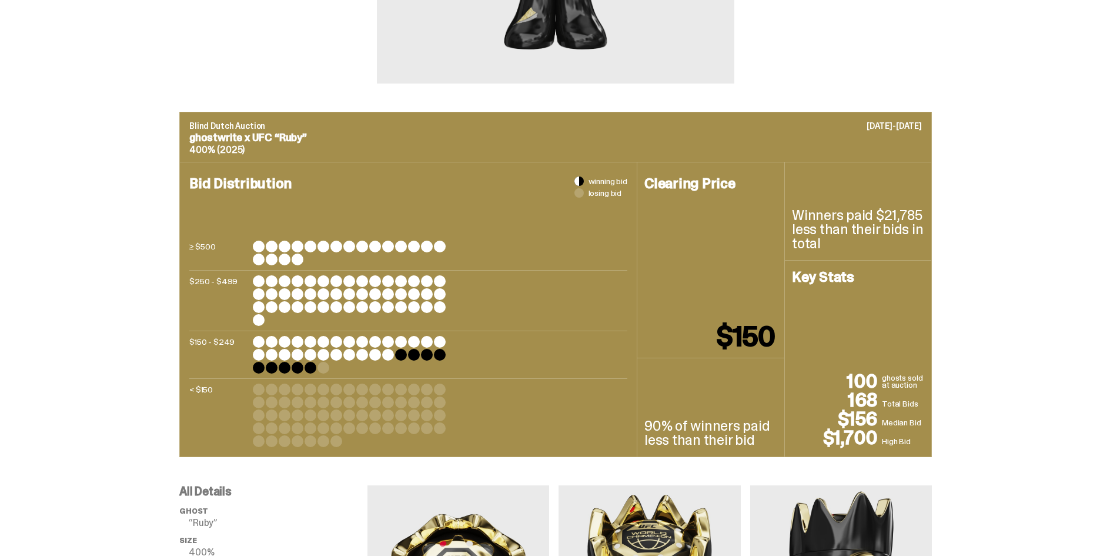
click at [314, 369] on div at bounding box center [311, 368] width 12 height 12
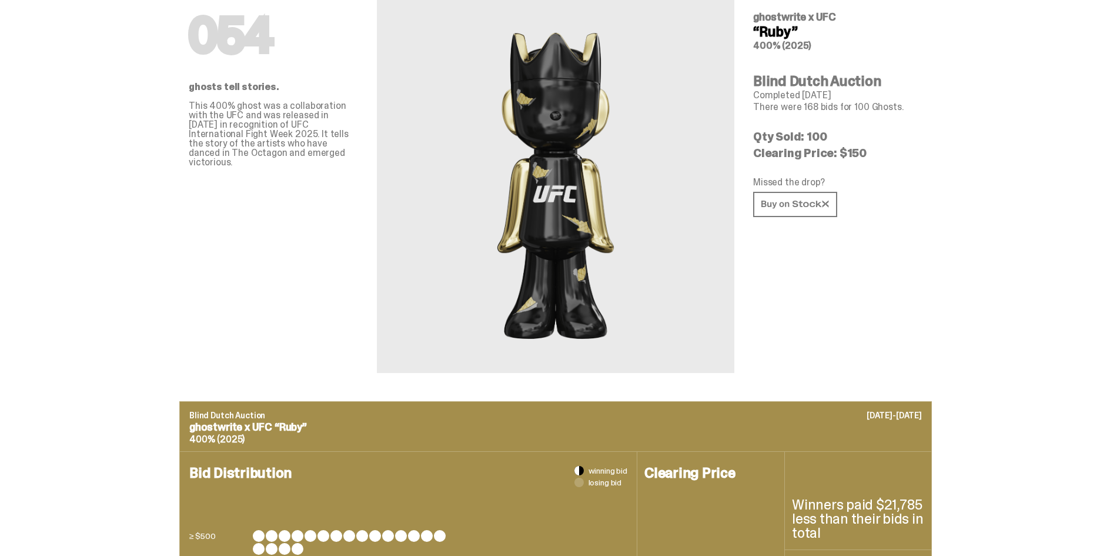
scroll to position [59, 0]
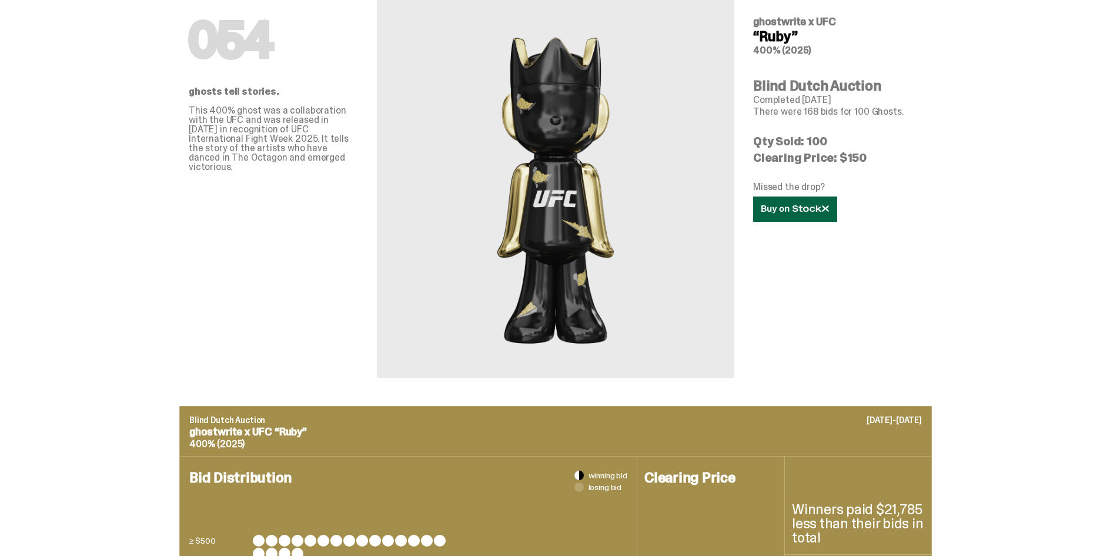
click at [806, 206] on use at bounding box center [794, 209] width 67 height 8
